Goal: Check status: Check status

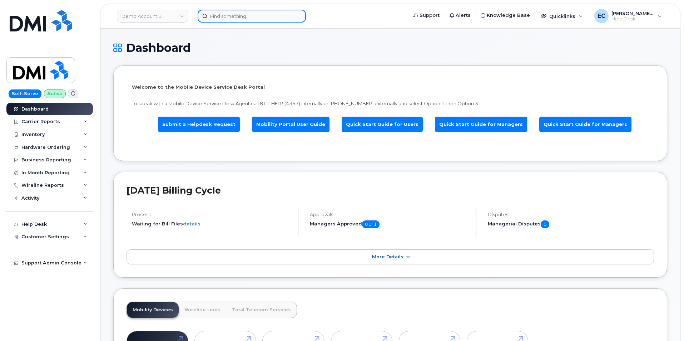
click at [282, 19] on input at bounding box center [252, 16] width 108 height 13
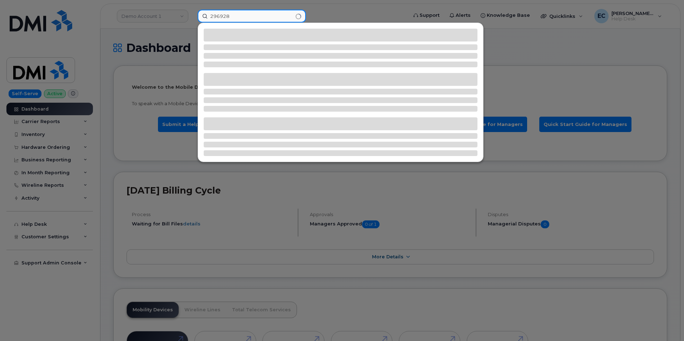
type input "296928"
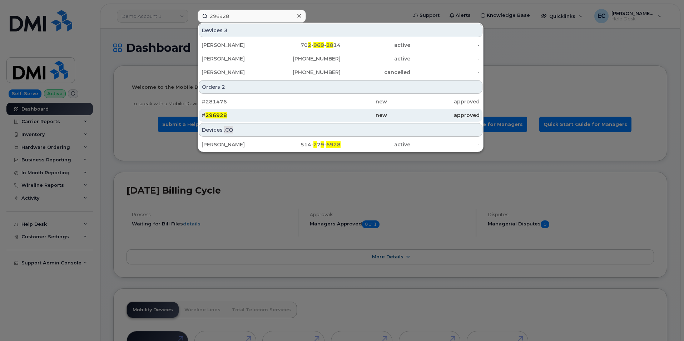
click at [371, 116] on div "new" at bounding box center [340, 114] width 93 height 7
click at [293, 118] on div "# 296928" at bounding box center [248, 114] width 93 height 7
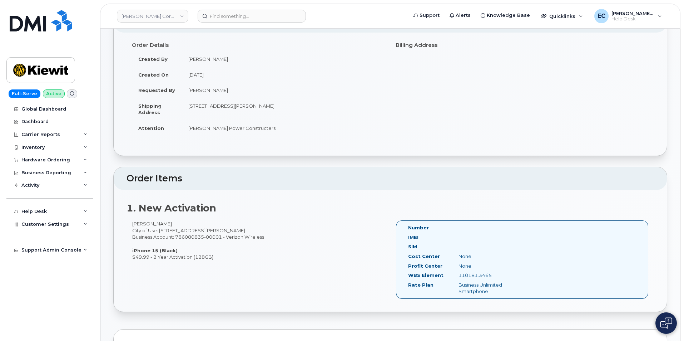
scroll to position [83, 0]
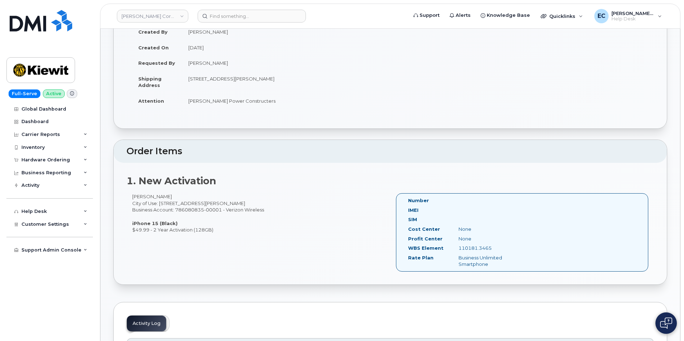
click at [484, 247] on div "110181.3465" at bounding box center [488, 247] width 71 height 7
copy div "110181.3465"
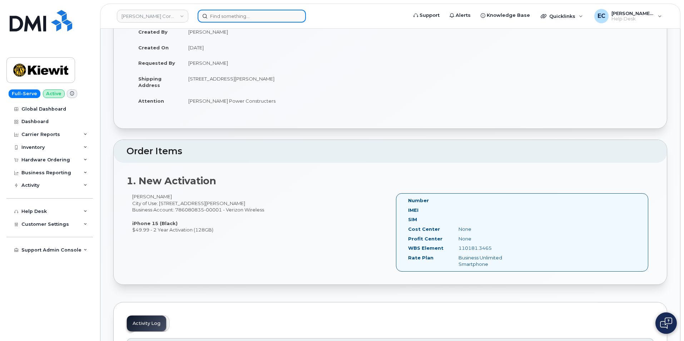
click at [213, 16] on input at bounding box center [252, 16] width 108 height 13
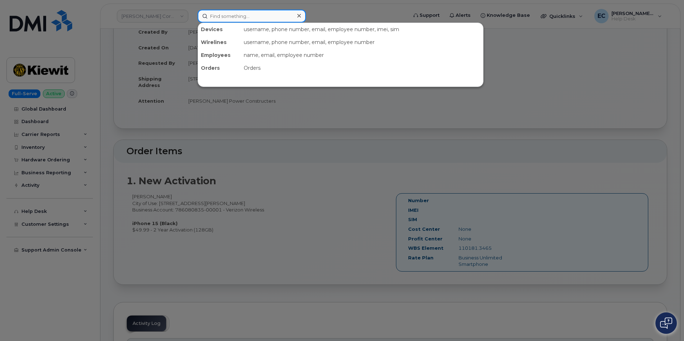
paste input "297358"
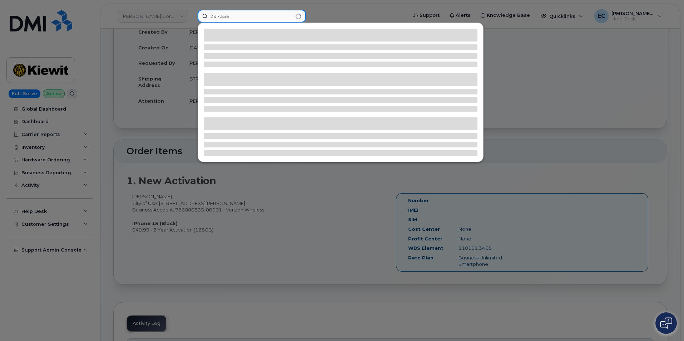
type input "297358"
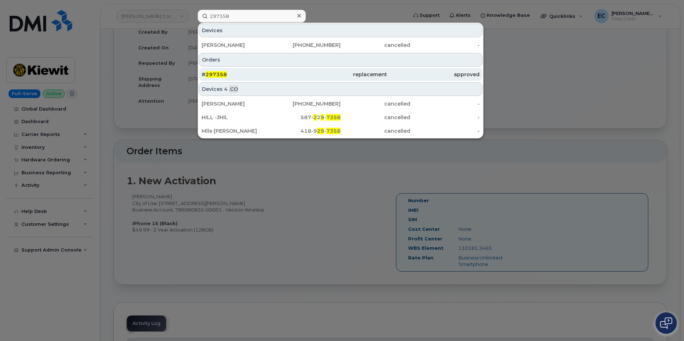
click at [411, 80] on div "approved" at bounding box center [433, 74] width 93 height 13
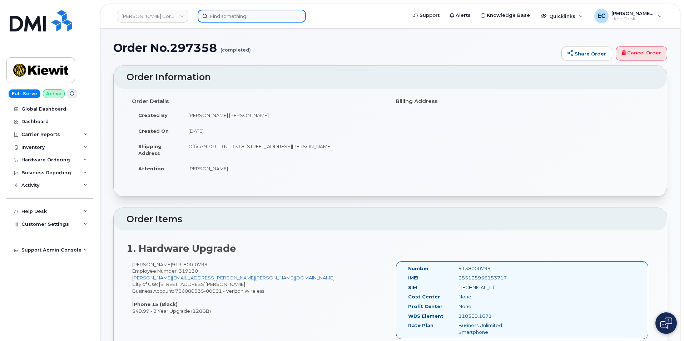
click at [235, 19] on input at bounding box center [252, 16] width 108 height 13
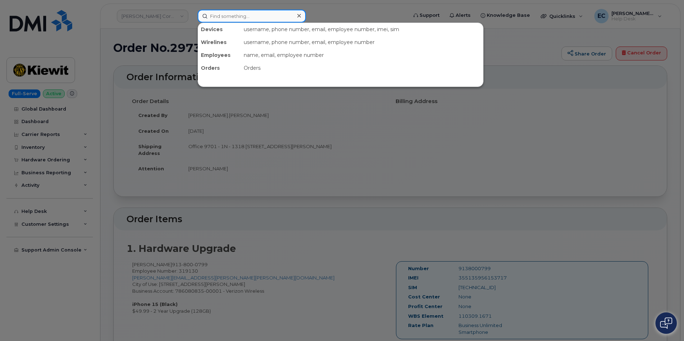
paste input "297675"
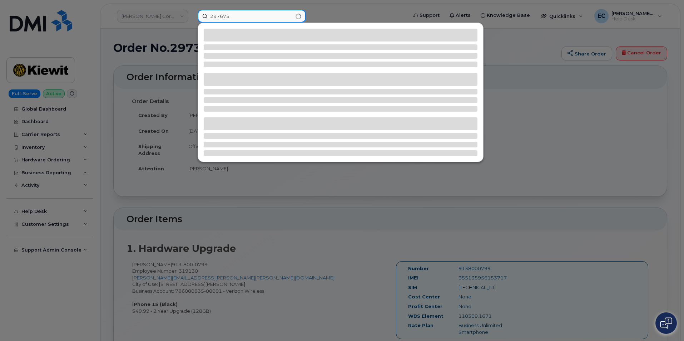
type input "297675"
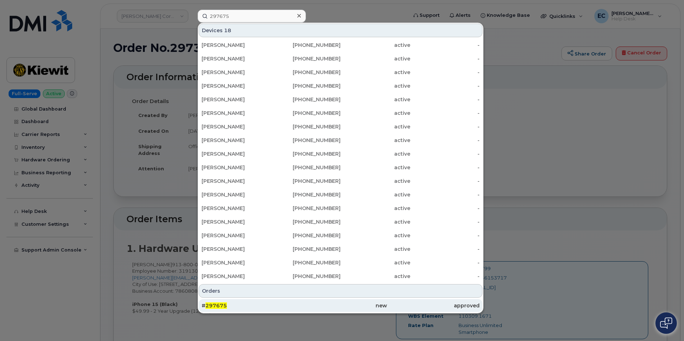
drag, startPoint x: 349, startPoint y: 310, endPoint x: 421, endPoint y: 299, distance: 73.4
click at [387, 310] on div "new" at bounding box center [433, 305] width 93 height 13
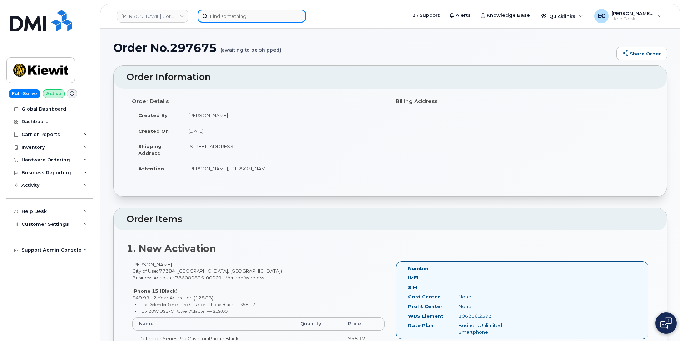
click at [248, 18] on input at bounding box center [252, 16] width 108 height 13
paste input "297847"
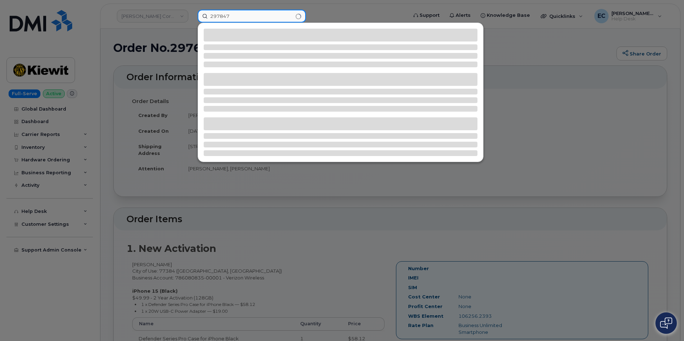
type input "297847"
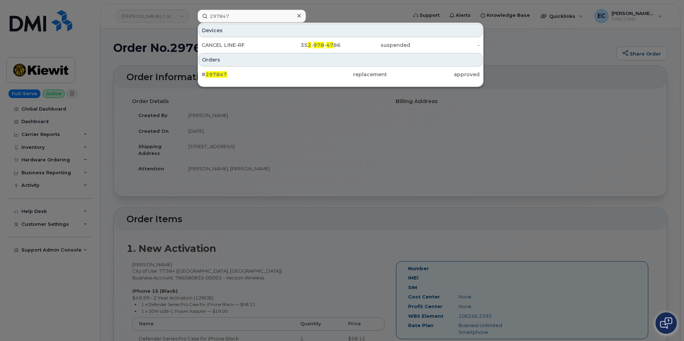
drag, startPoint x: 338, startPoint y: 69, endPoint x: 671, endPoint y: 86, distance: 333.8
click at [387, 69] on div "replacement" at bounding box center [433, 74] width 93 height 13
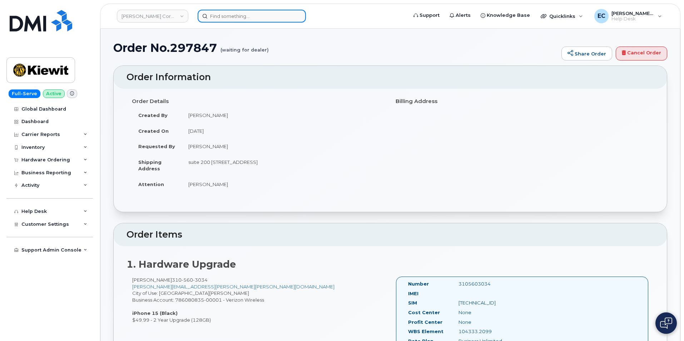
click at [235, 19] on input at bounding box center [252, 16] width 108 height 13
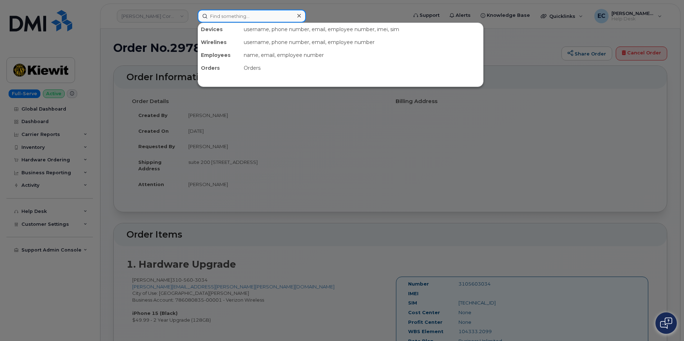
paste input "297779"
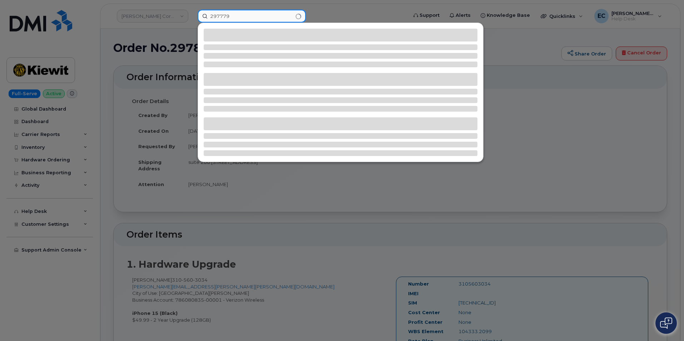
type input "297779"
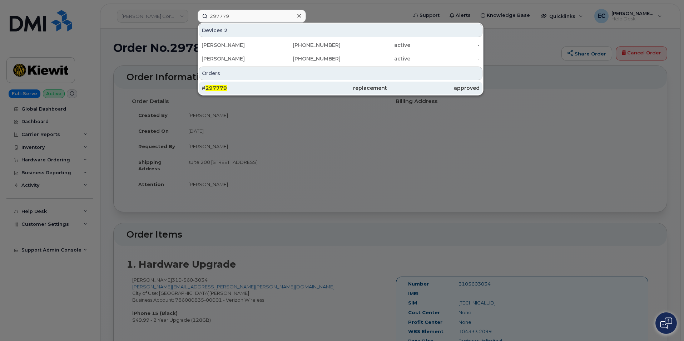
click at [287, 91] on div "# 297779" at bounding box center [248, 87] width 93 height 7
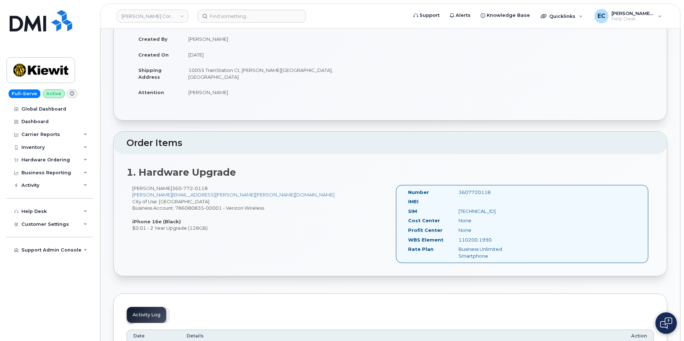
scroll to position [83, 0]
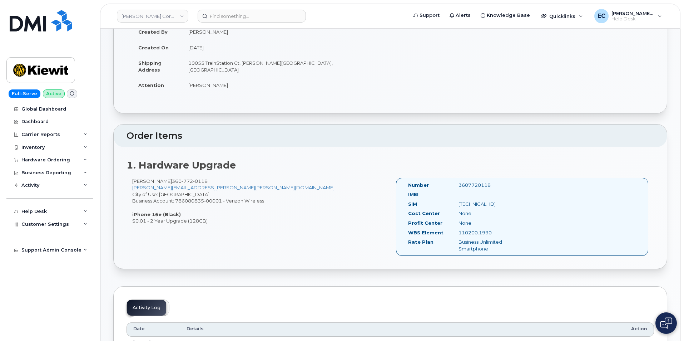
click at [473, 232] on div "110200.1990" at bounding box center [488, 232] width 71 height 7
copy div "110200.1990"
click at [288, 224] on div "Paul Giuntini 360 772 0118 PAUL.GIUNTINI@KIEWIT.COM City of Use: Vancouver Busi…" at bounding box center [258, 201] width 264 height 46
drag, startPoint x: 163, startPoint y: 182, endPoint x: 126, endPoint y: 181, distance: 36.5
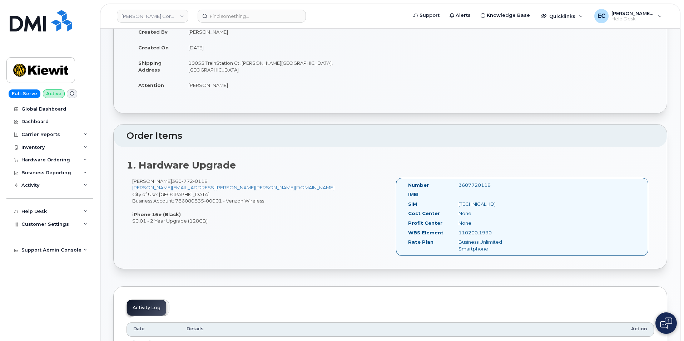
click at [126, 181] on div "Paul Giuntini 360 772 0118 PAUL.GIUNTINI@KIEWIT.COM City of Use: Vancouver Busi…" at bounding box center [258, 201] width 264 height 46
copy div "Paul Giuntini"
click at [270, 15] on input at bounding box center [252, 16] width 108 height 13
paste input "297228"
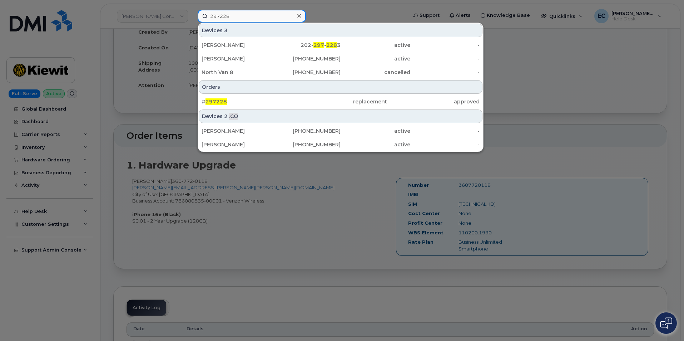
type input "297228"
drag, startPoint x: 236, startPoint y: 105, endPoint x: 564, endPoint y: 117, distance: 327.9
click at [236, 105] on div "# 297228" at bounding box center [248, 101] width 93 height 7
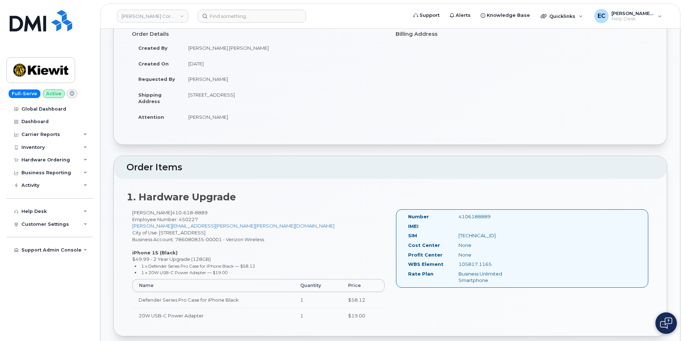
scroll to position [83, 0]
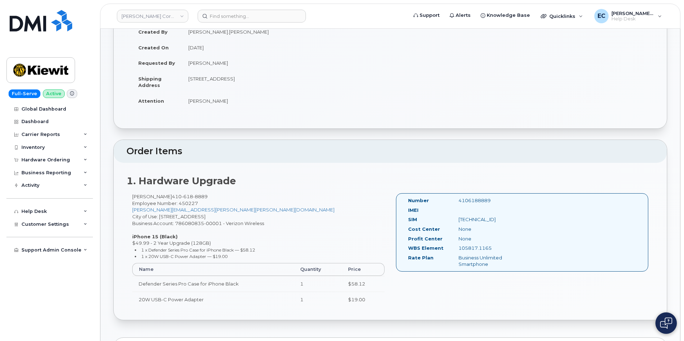
click at [480, 249] on div "105817.1165" at bounding box center [488, 247] width 71 height 7
copy div "105817.1165"
click at [268, 19] on input at bounding box center [252, 16] width 108 height 13
paste input "297977"
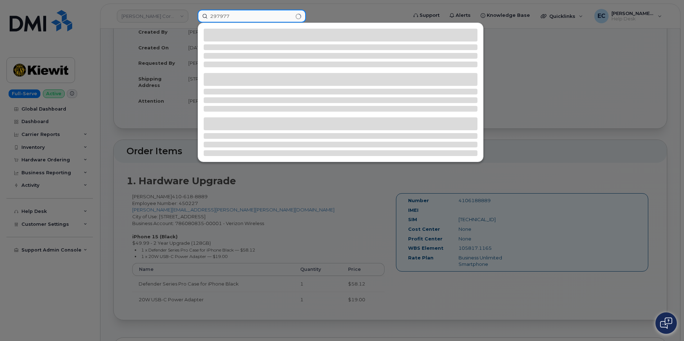
type input "297977"
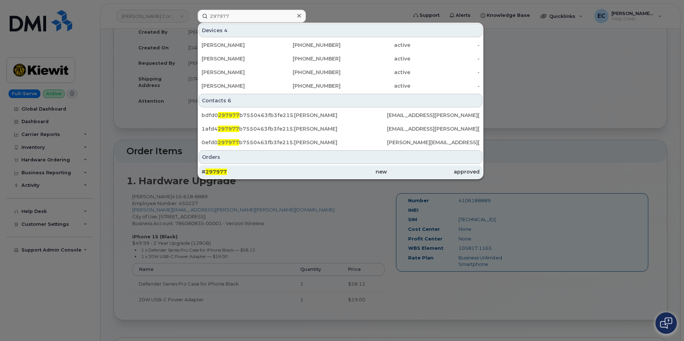
click at [314, 169] on div "new" at bounding box center [340, 171] width 93 height 7
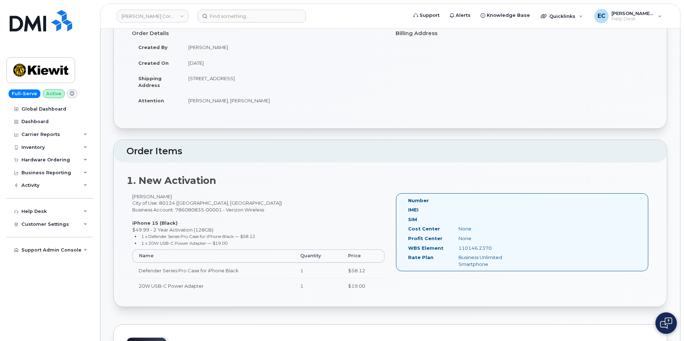
scroll to position [83, 0]
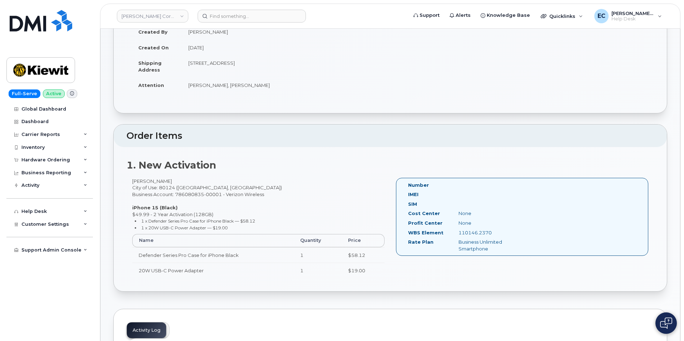
click at [487, 233] on div "110146.2370" at bounding box center [488, 232] width 71 height 7
copy div "110146.2370"
